Goal: Use online tool/utility: Use online tool/utility

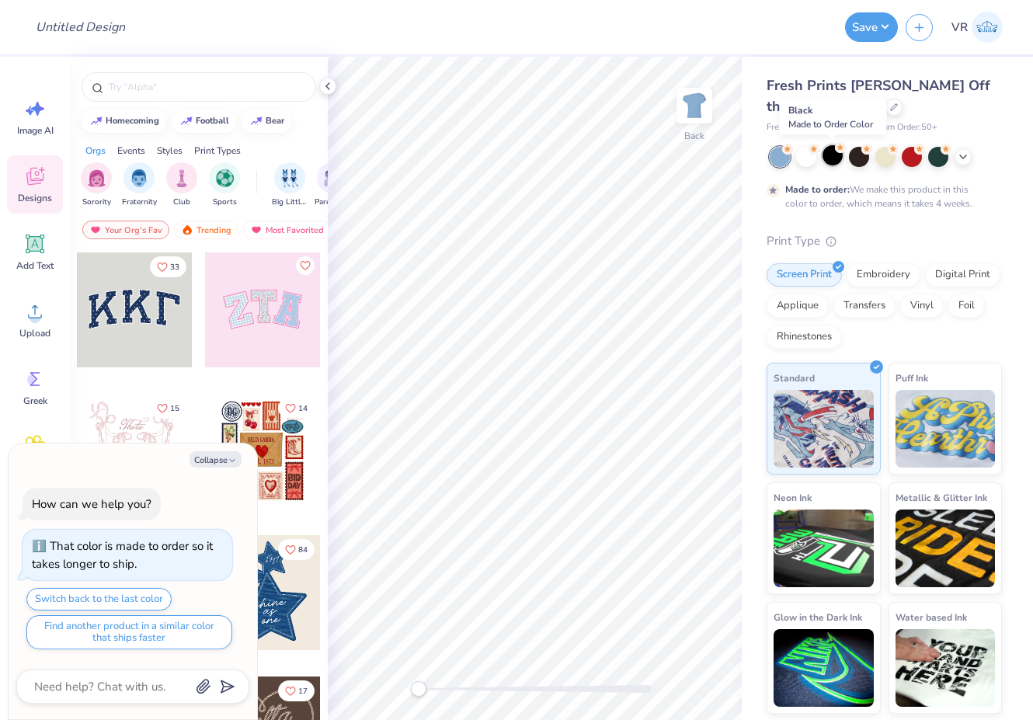
click at [832, 149] on div at bounding box center [832, 155] width 20 height 20
click at [854, 153] on div at bounding box center [859, 155] width 20 height 20
click at [891, 149] on g at bounding box center [893, 147] width 11 height 11
click at [910, 151] on div at bounding box center [911, 155] width 20 height 20
click at [936, 156] on div at bounding box center [938, 155] width 20 height 20
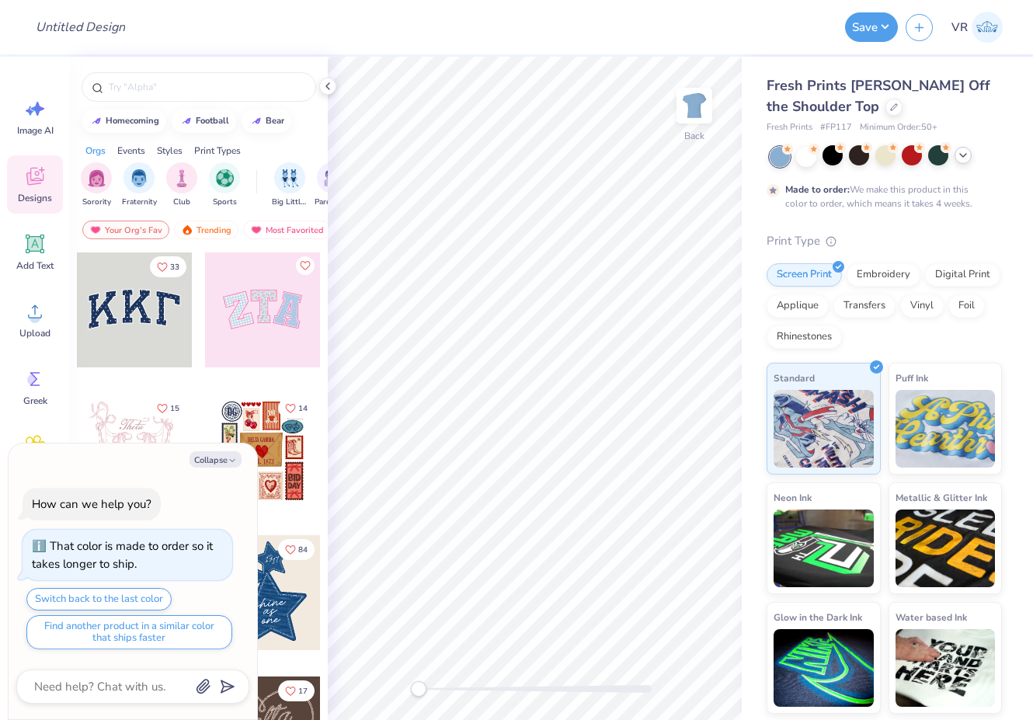
click at [963, 153] on icon at bounding box center [963, 155] width 12 height 12
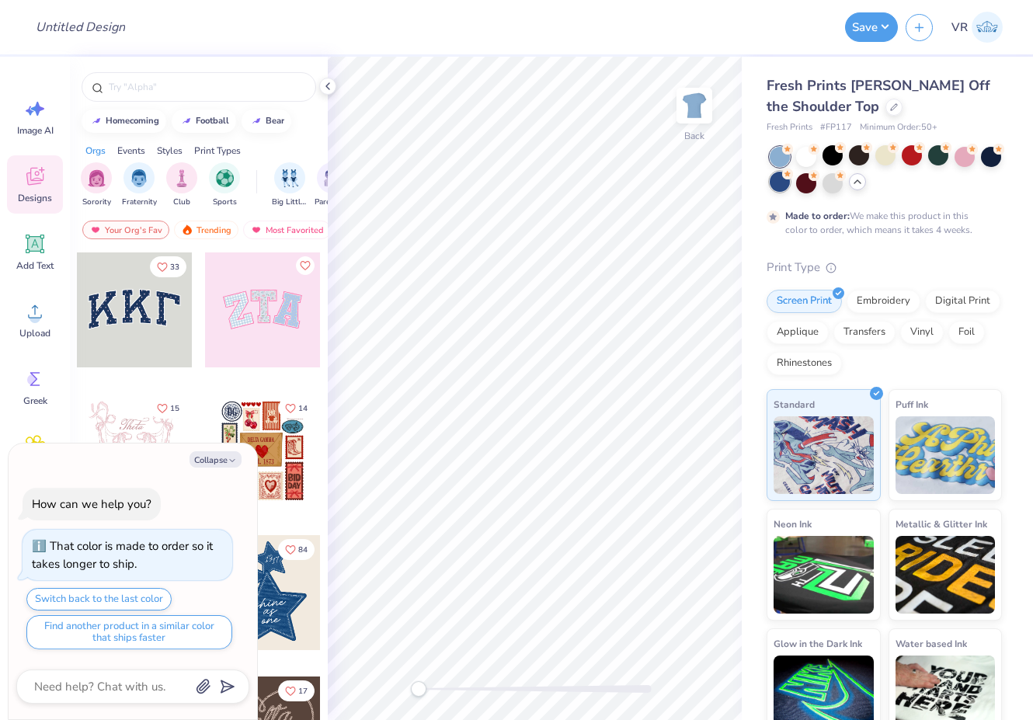
click at [790, 183] on div at bounding box center [779, 182] width 20 height 20
click at [981, 165] on div at bounding box center [991, 155] width 20 height 20
click at [775, 158] on div at bounding box center [779, 157] width 20 height 20
click at [842, 186] on div at bounding box center [832, 182] width 20 height 20
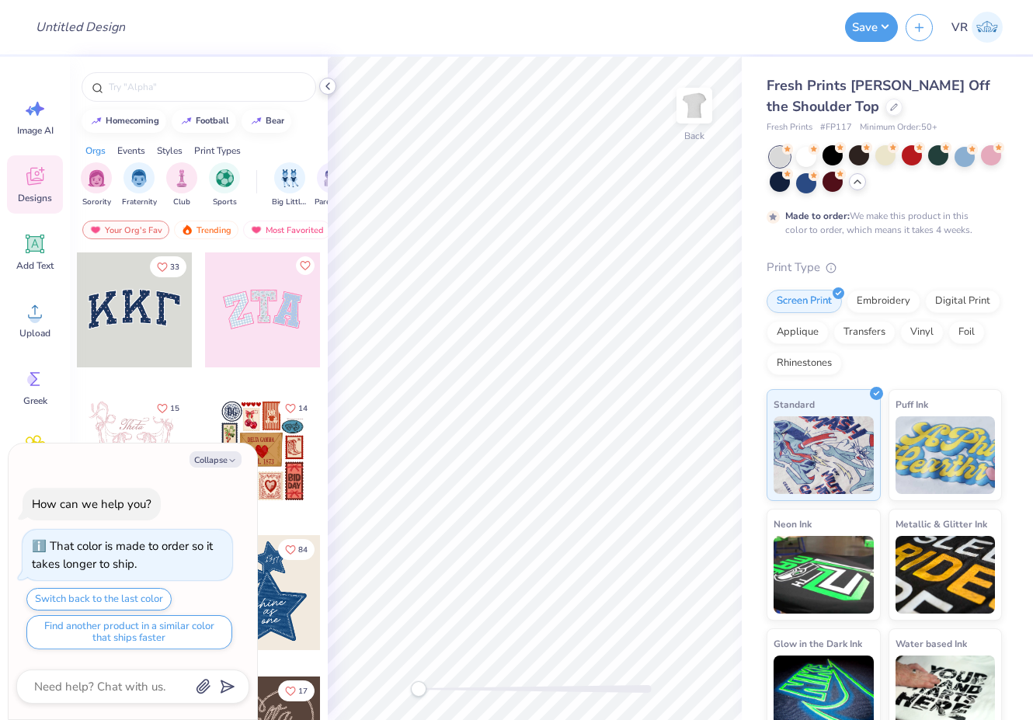
click at [327, 83] on icon at bounding box center [327, 86] width 12 height 12
type textarea "x"
